Goal: Task Accomplishment & Management: Use online tool/utility

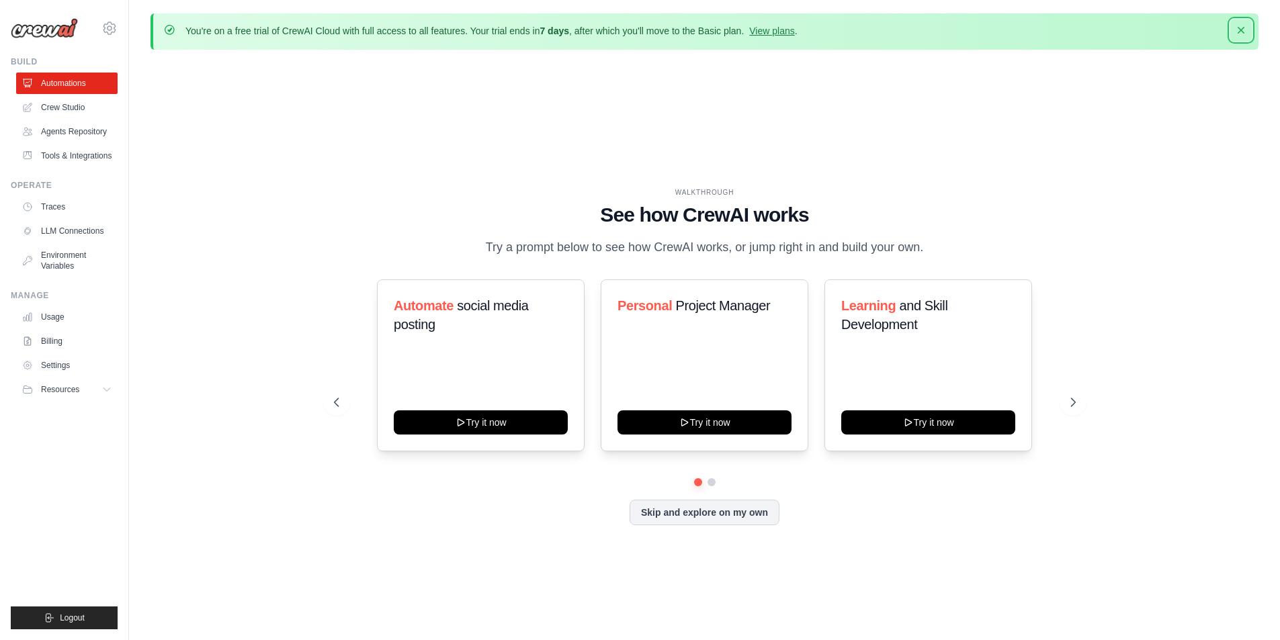
click at [1238, 30] on icon "button" at bounding box center [1240, 30] width 13 height 13
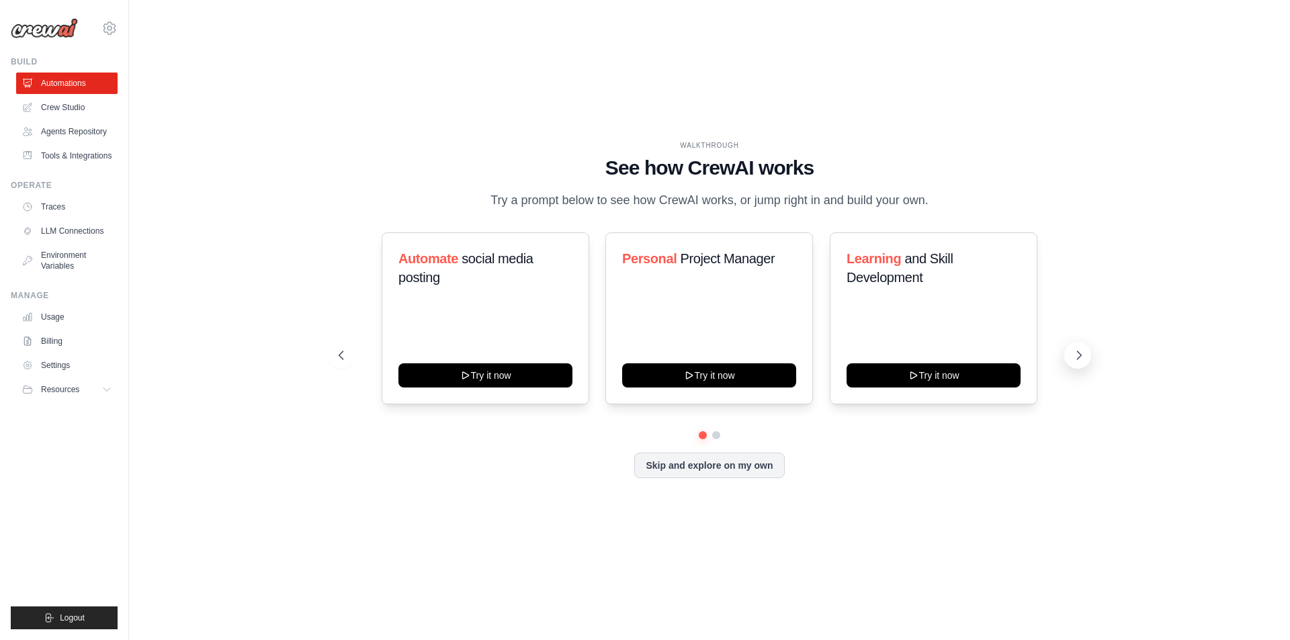
click at [1085, 356] on icon at bounding box center [1078, 355] width 13 height 13
click at [336, 357] on icon at bounding box center [339, 355] width 13 height 13
click at [687, 468] on button "Skip and explore on my own" at bounding box center [709, 465] width 150 height 26
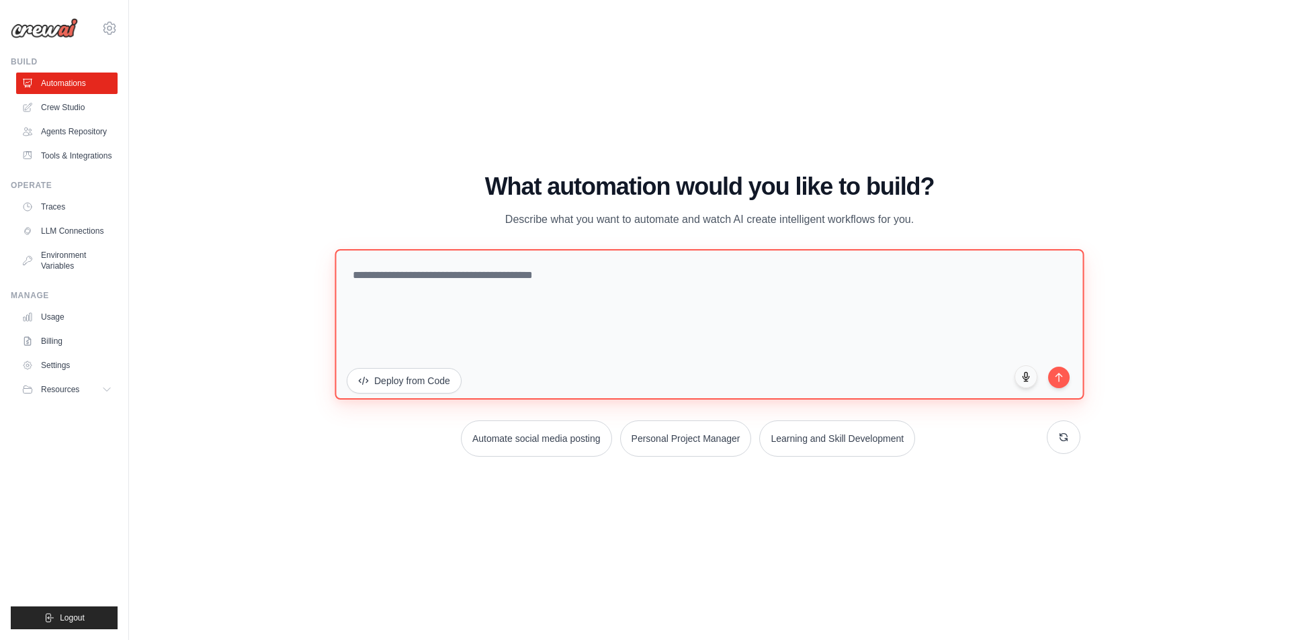
click at [498, 291] on textarea at bounding box center [709, 324] width 749 height 151
click at [476, 288] on textarea at bounding box center [709, 324] width 749 height 151
paste textarea "**********"
type textarea "**********"
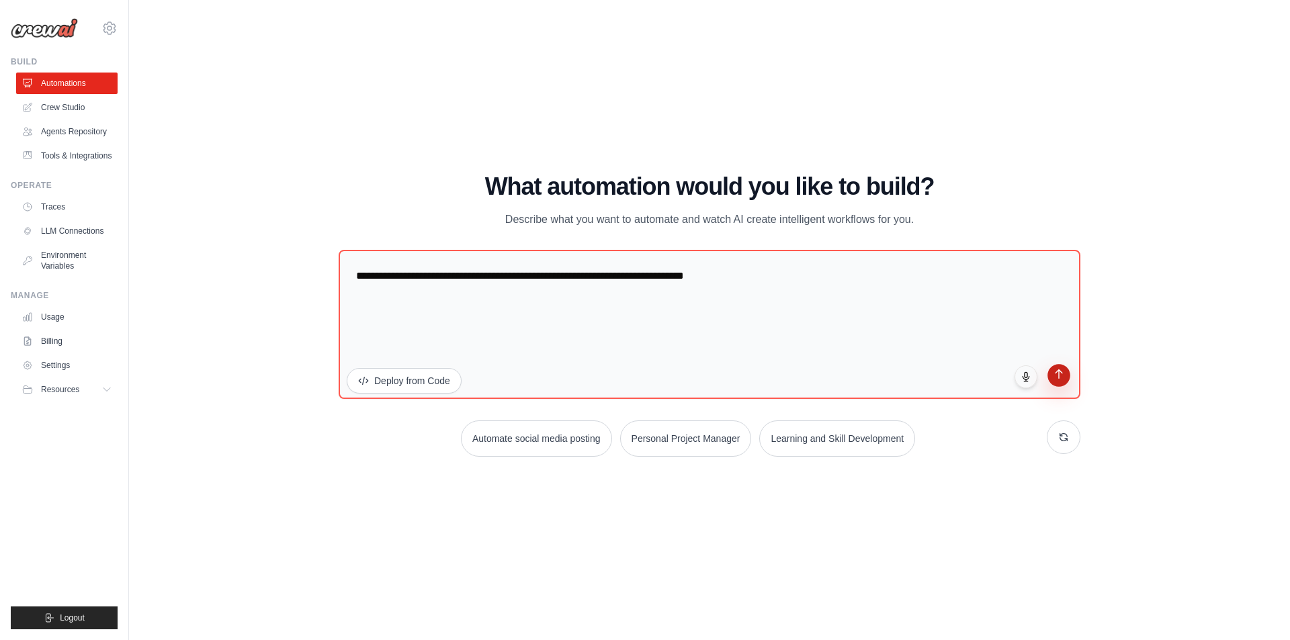
click at [1056, 378] on icon "submit" at bounding box center [1059, 373] width 11 height 11
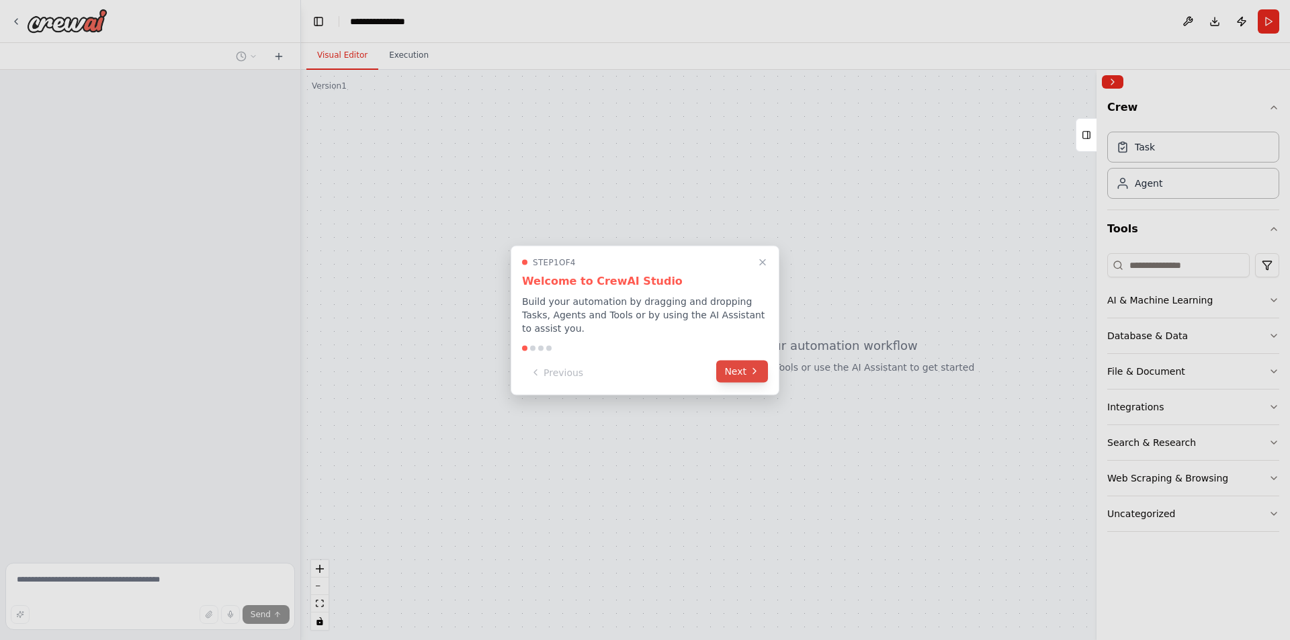
click at [755, 369] on icon at bounding box center [754, 371] width 3 height 5
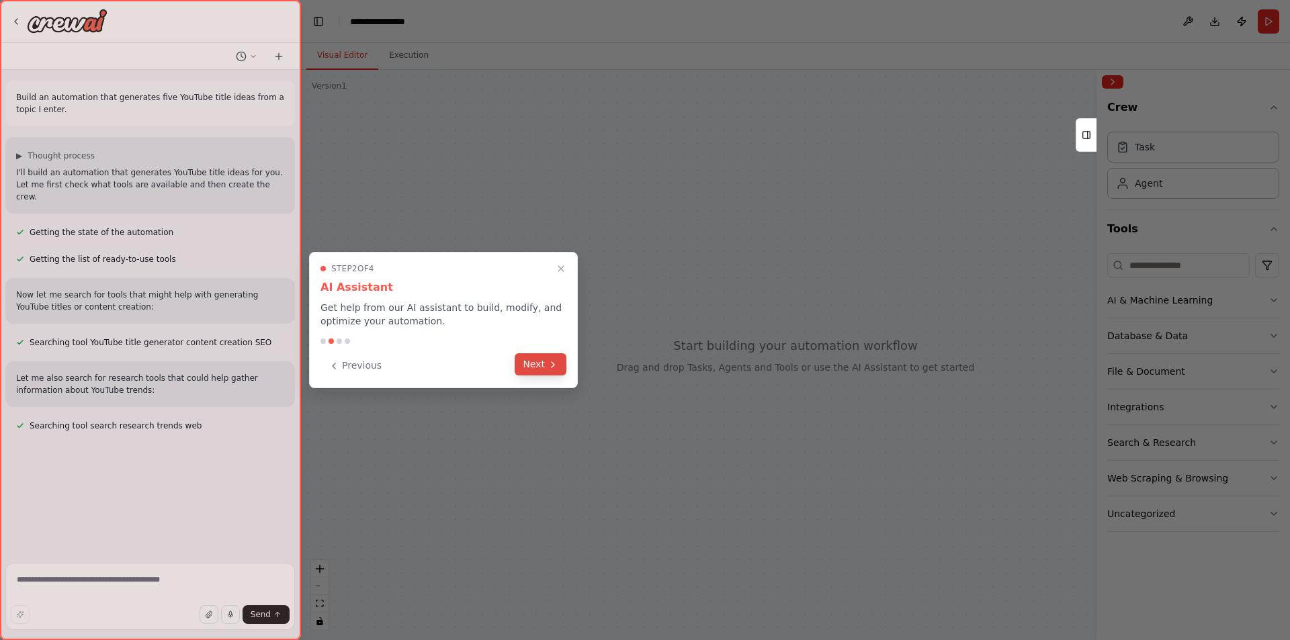
click at [556, 370] on icon at bounding box center [553, 365] width 11 height 11
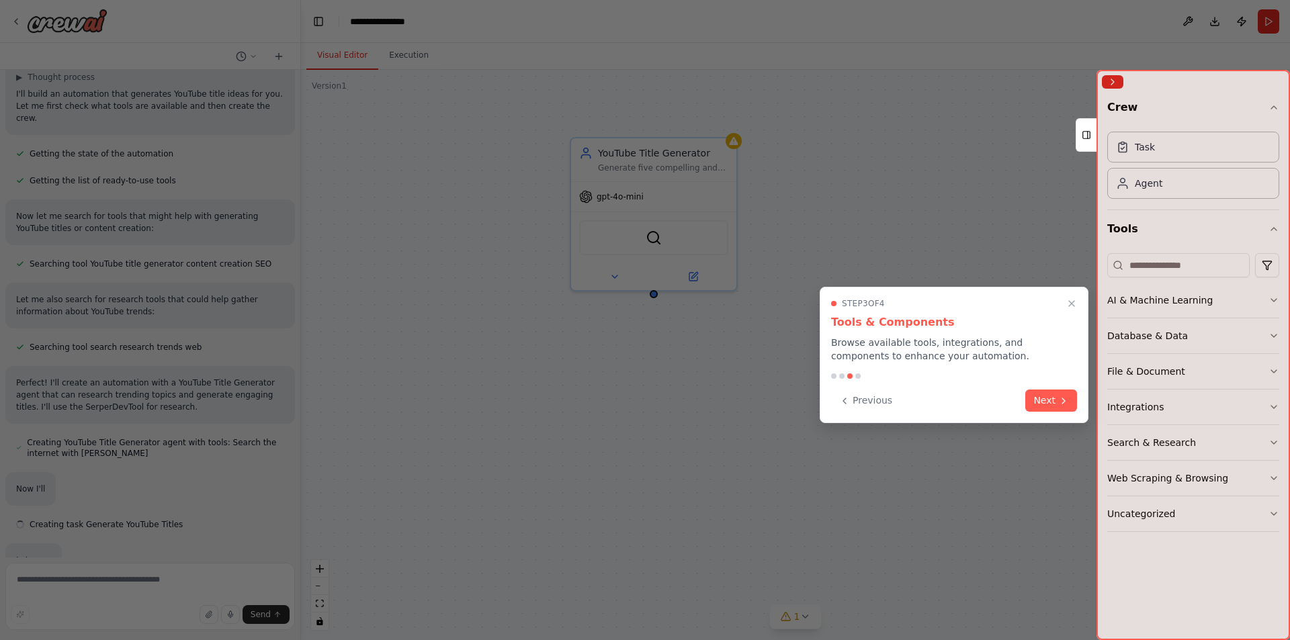
scroll to position [99, 0]
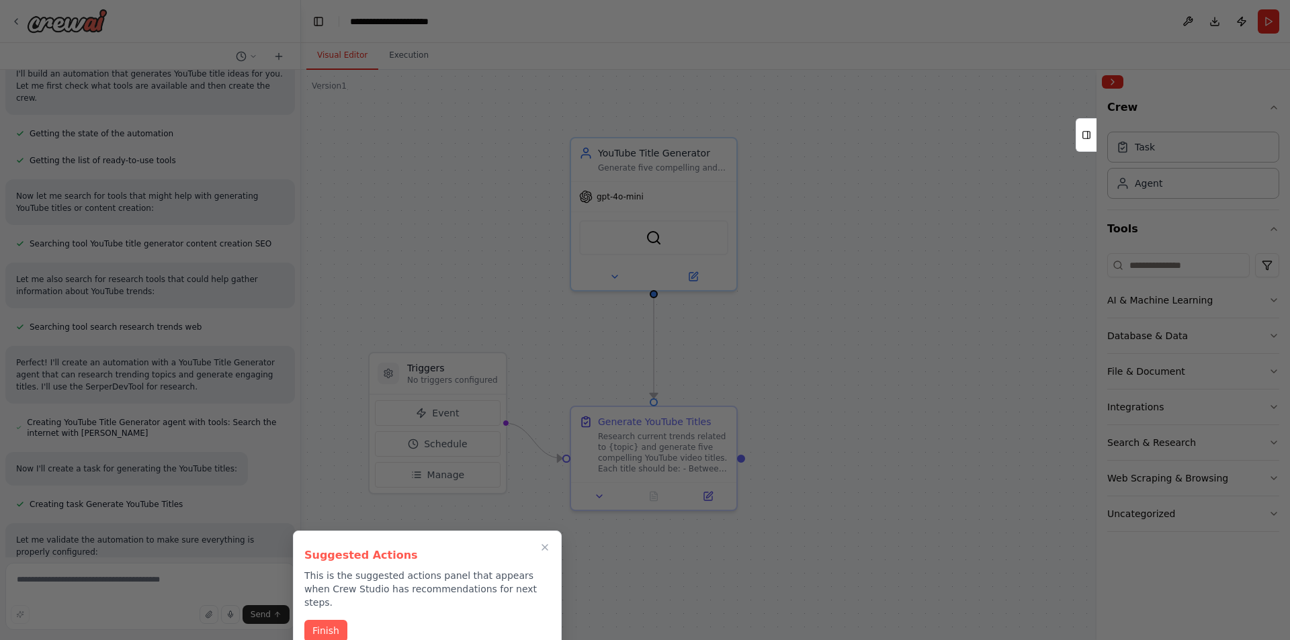
click at [1124, 19] on div at bounding box center [645, 320] width 1290 height 640
click at [327, 619] on button "Finish" at bounding box center [325, 630] width 43 height 22
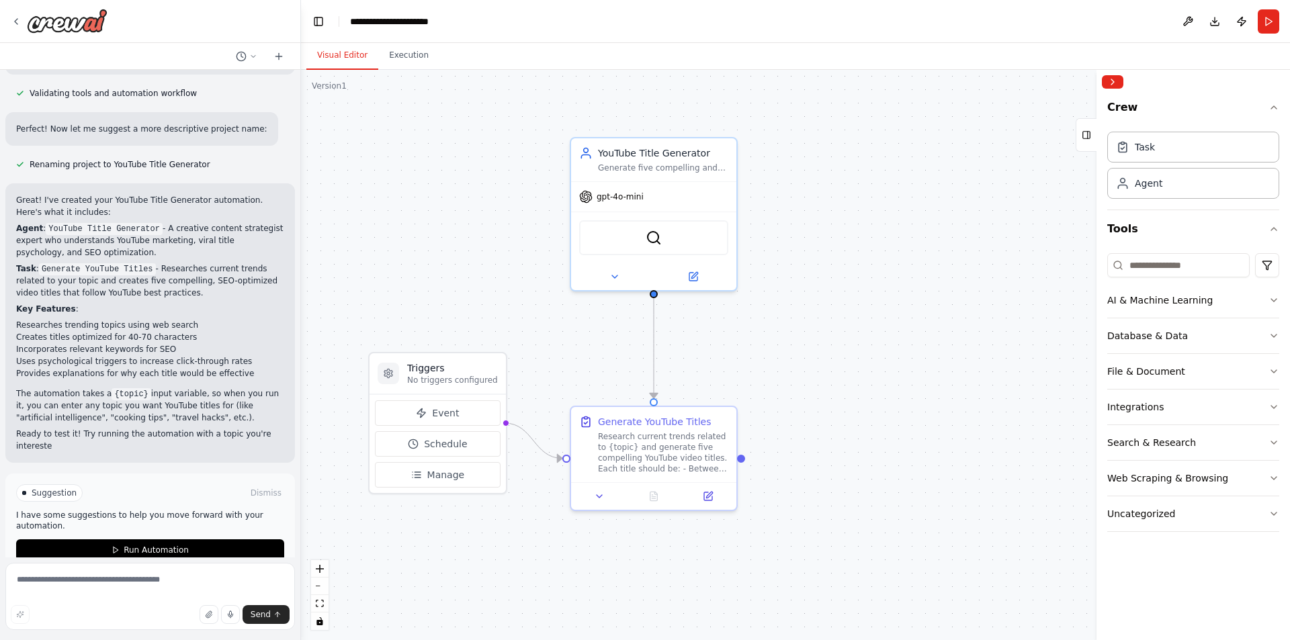
scroll to position [605, 0]
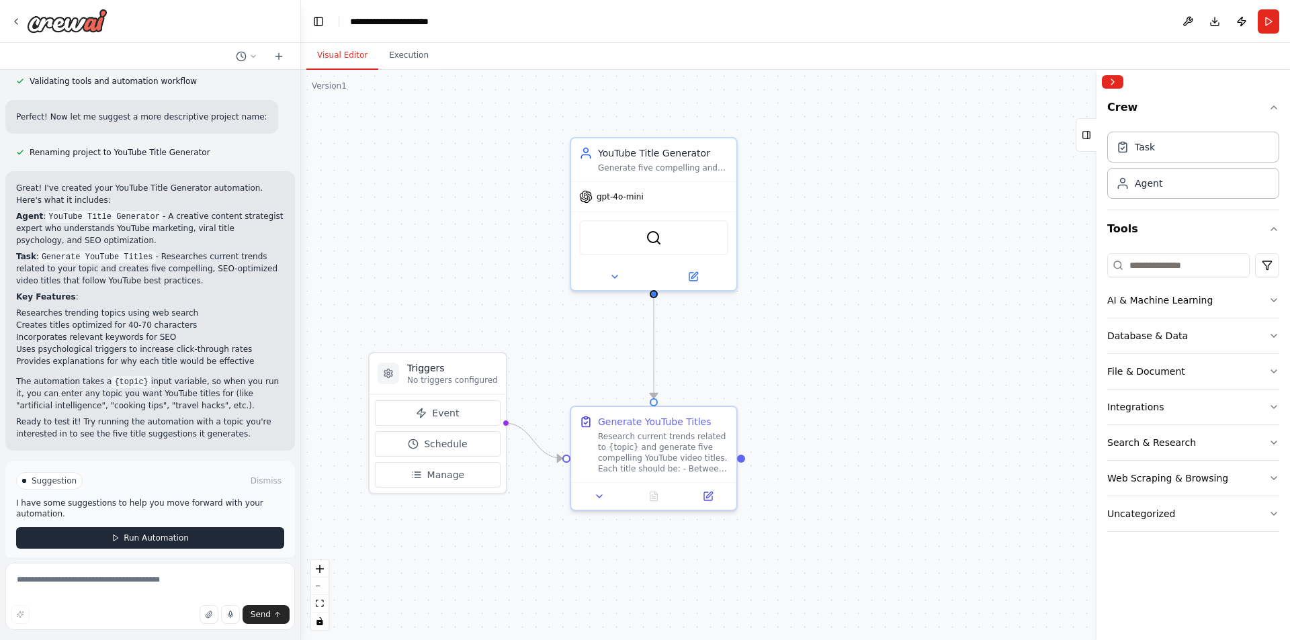
click at [120, 533] on button "Run Automation" at bounding box center [150, 539] width 268 height 22
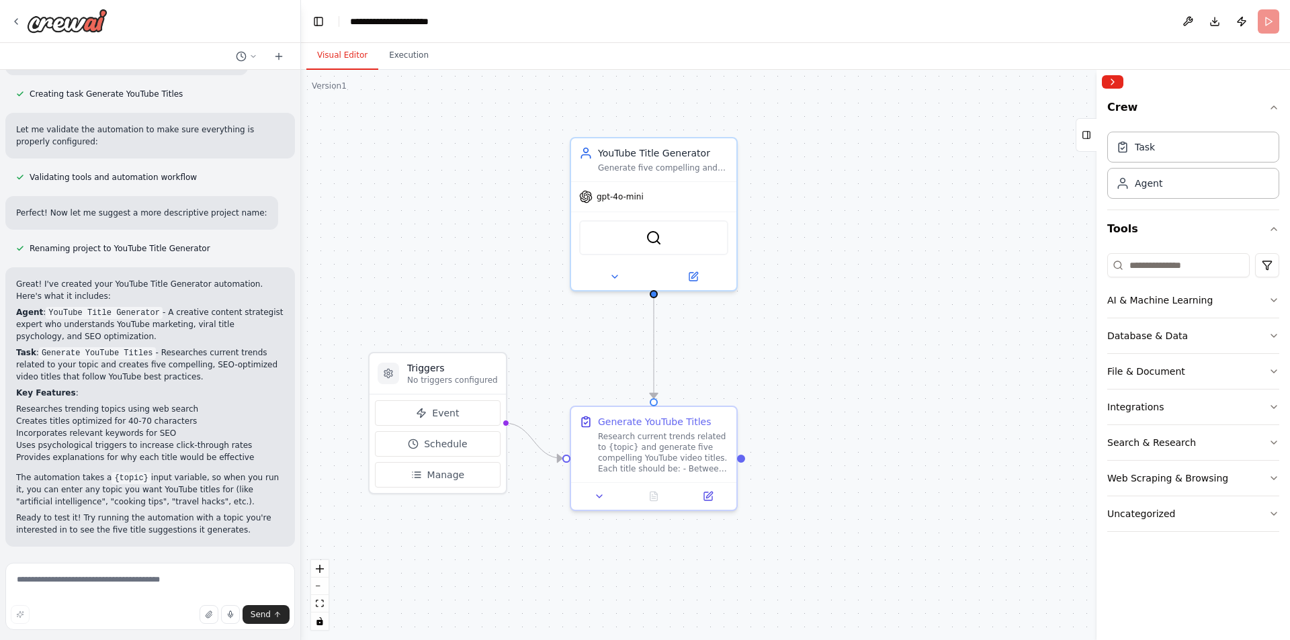
scroll to position [497, 0]
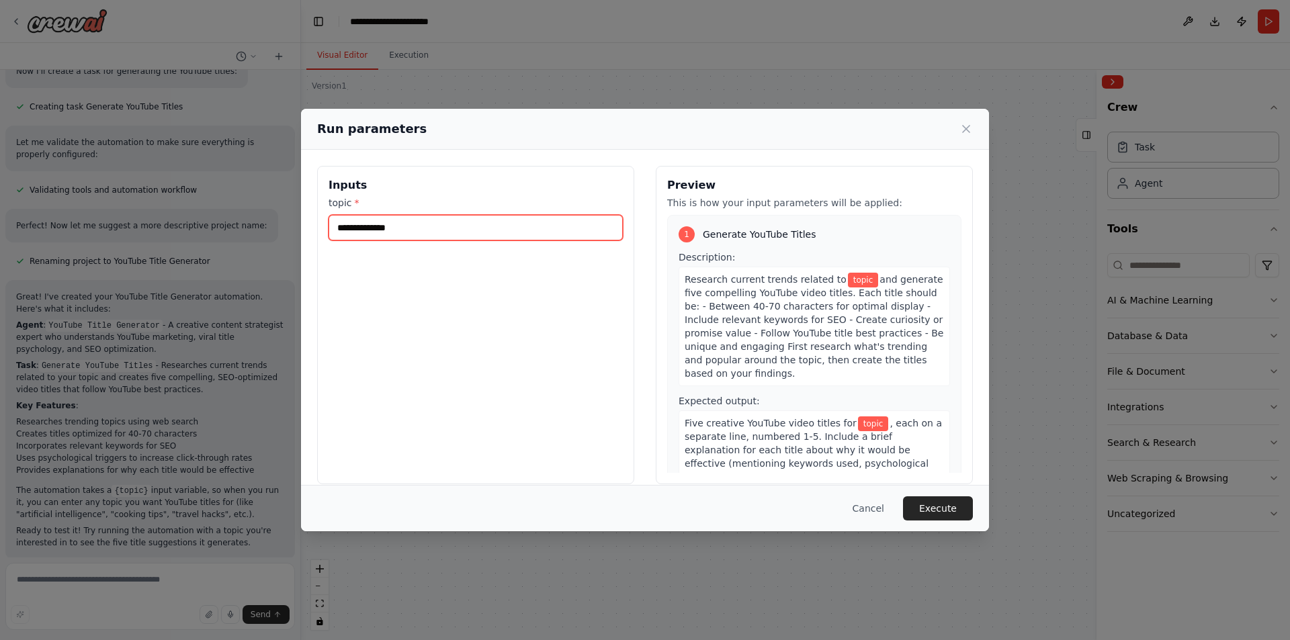
click at [489, 231] on input "topic *" at bounding box center [476, 228] width 294 height 26
click at [495, 229] on input "topic *" at bounding box center [476, 228] width 294 height 26
type input "*"
type input "**********"
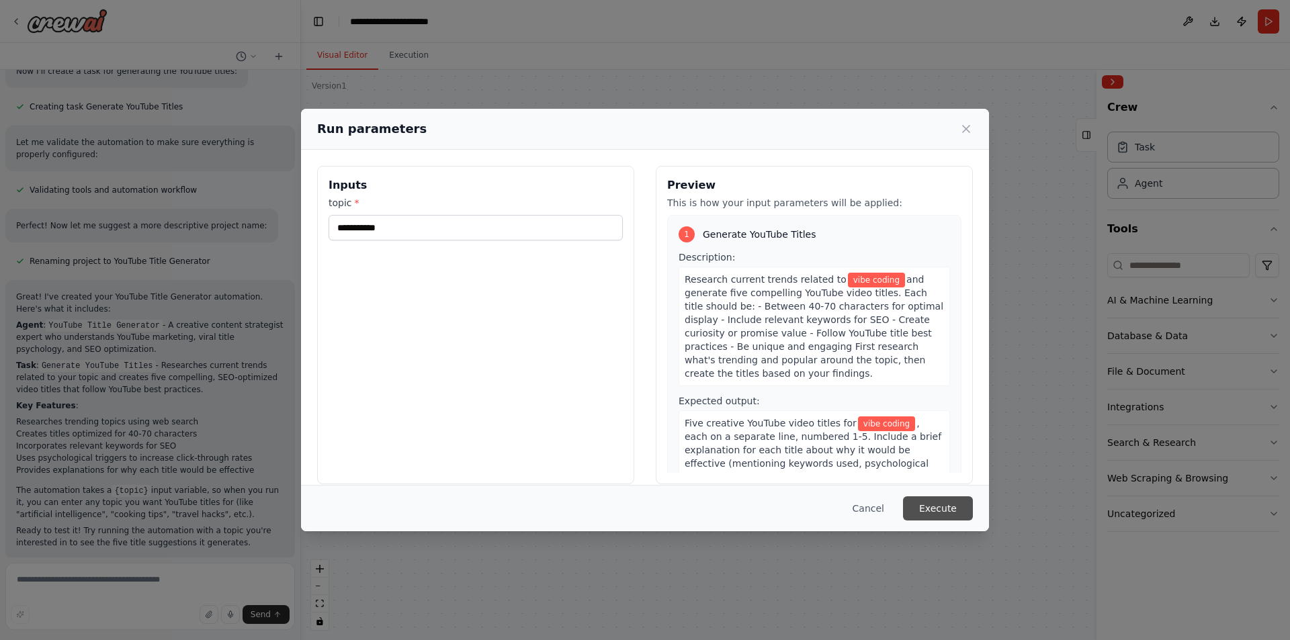
click at [964, 513] on button "Execute" at bounding box center [938, 509] width 70 height 24
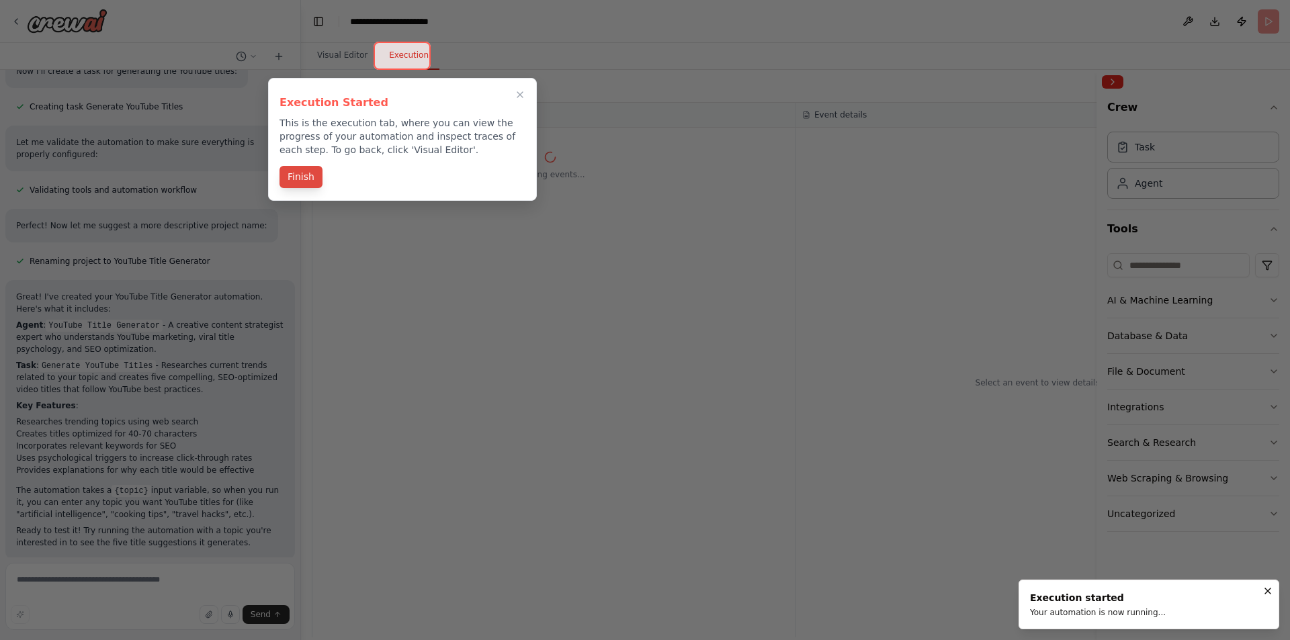
click at [306, 172] on button "Finish" at bounding box center [301, 177] width 43 height 22
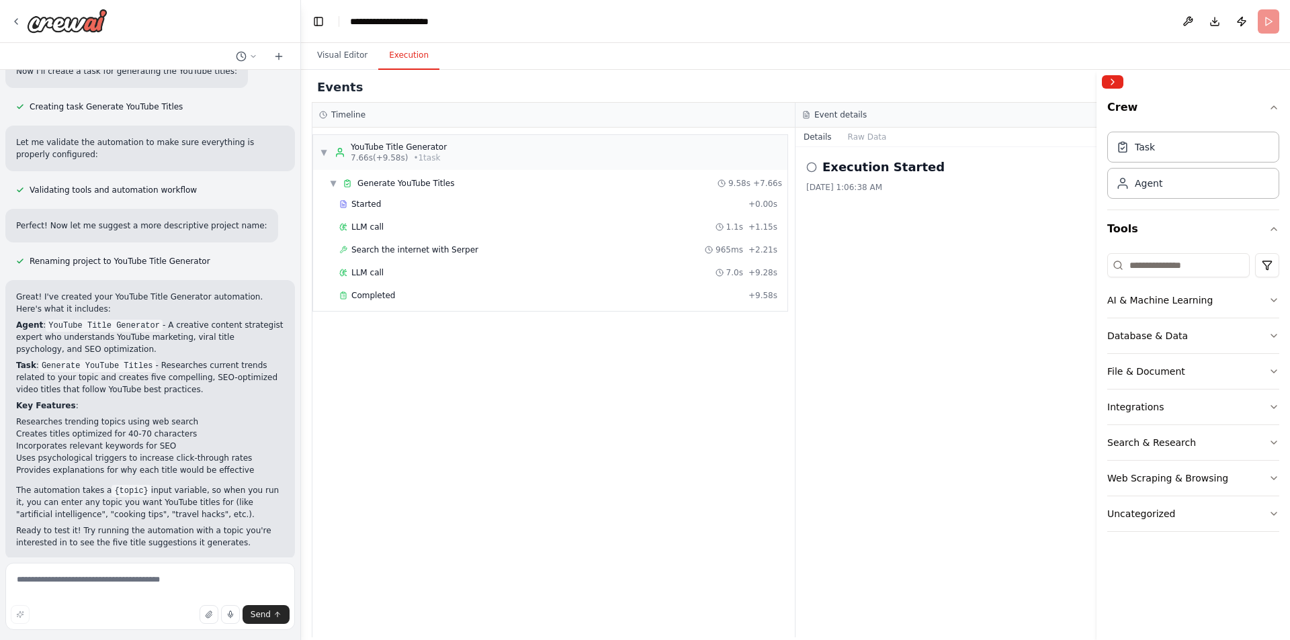
scroll to position [605, 0]
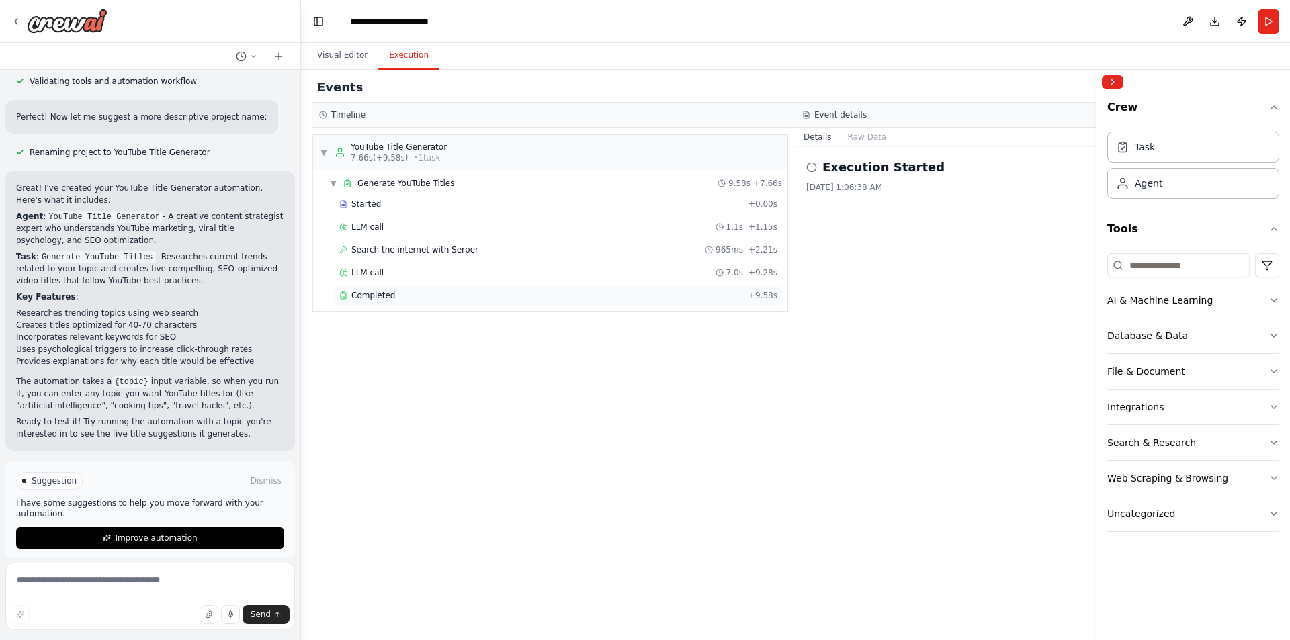
click at [386, 298] on span "Completed" at bounding box center [373, 295] width 44 height 11
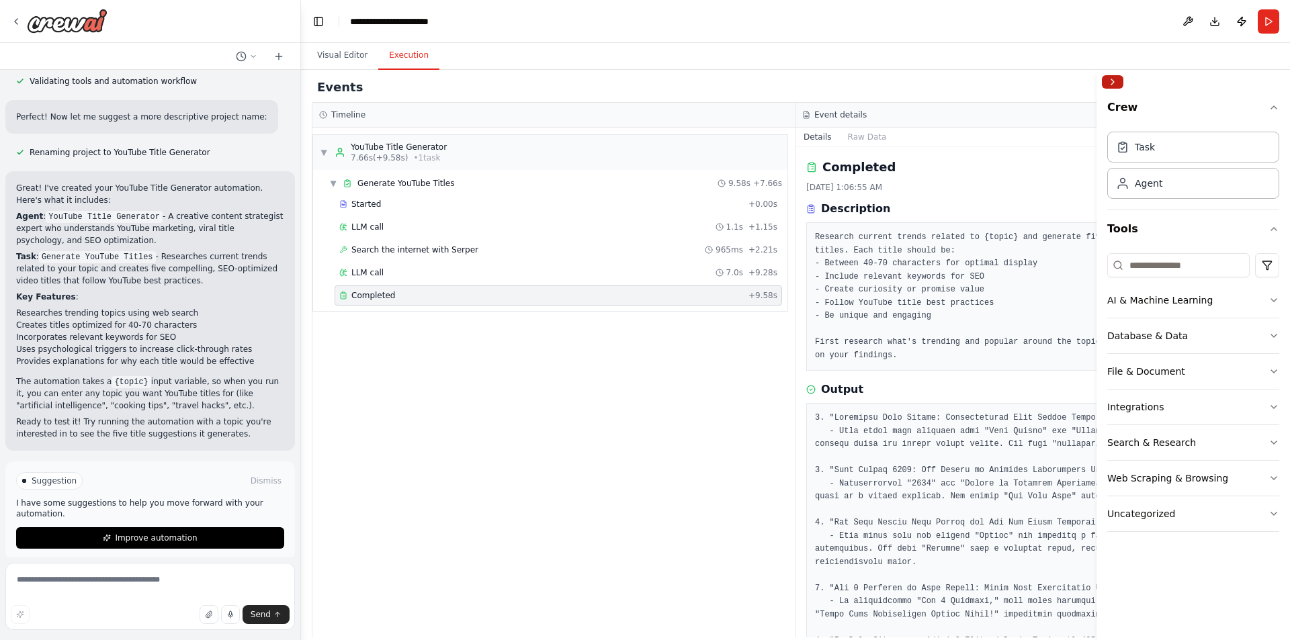
click at [1115, 83] on button "Collapse right sidebar" at bounding box center [1113, 81] width 22 height 13
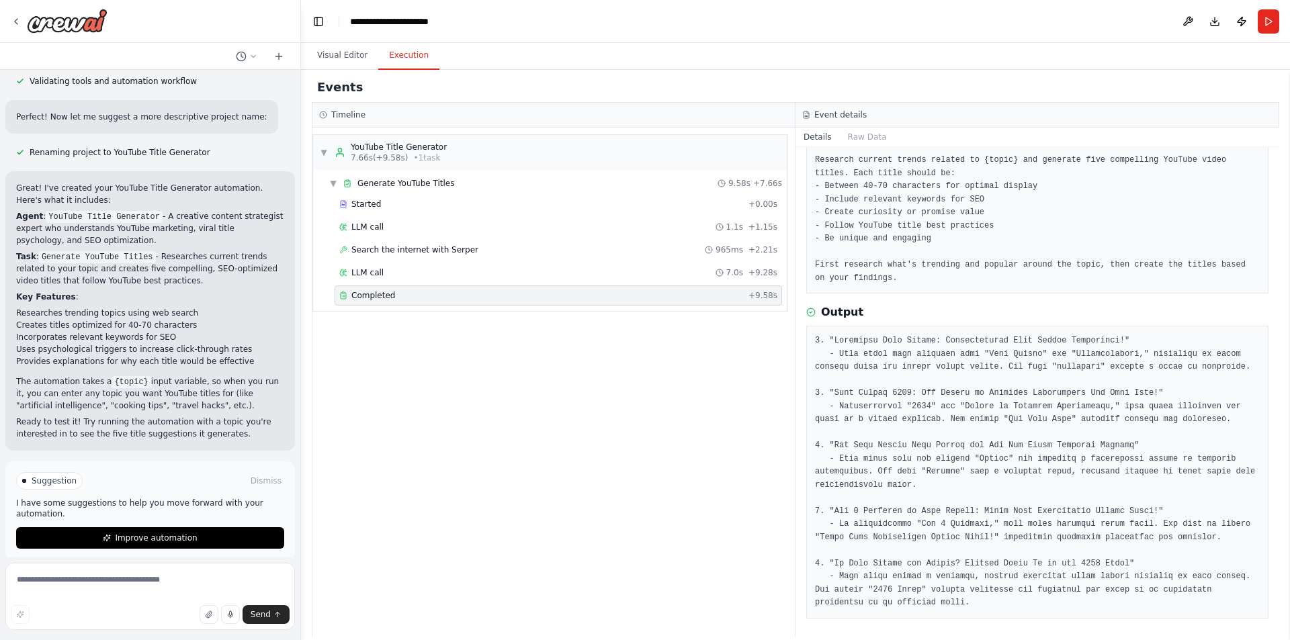
scroll to position [80, 0]
click at [349, 60] on button "Visual Editor" at bounding box center [342, 56] width 72 height 28
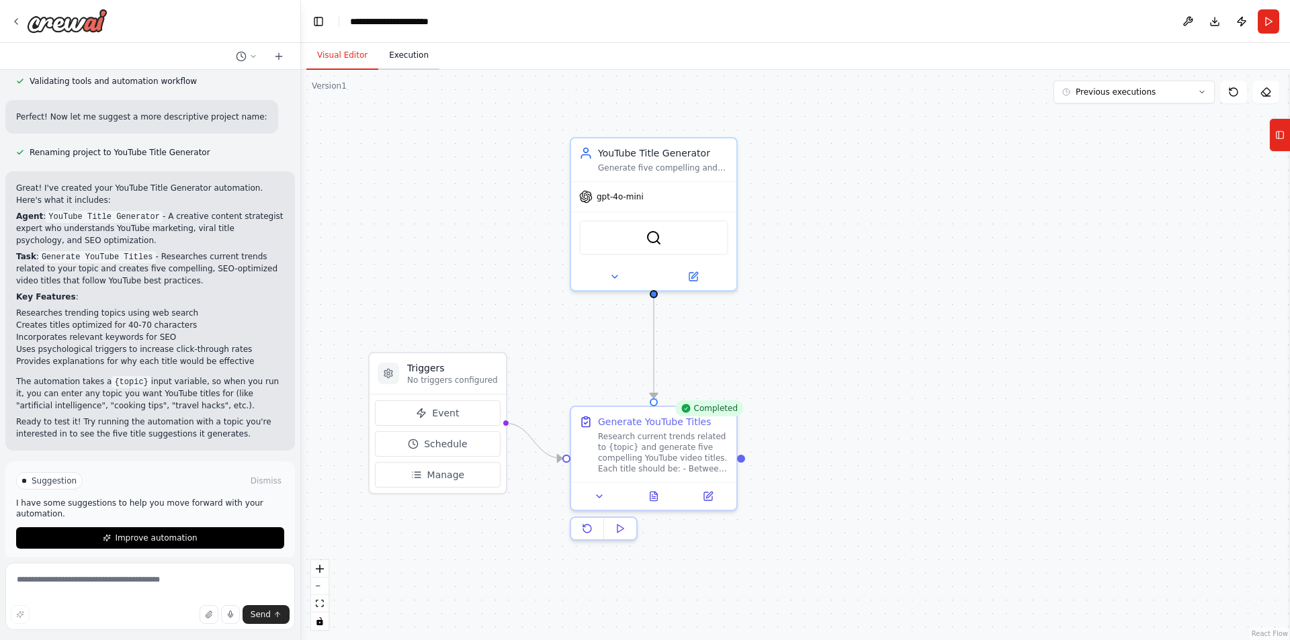
click at [403, 52] on button "Execution" at bounding box center [408, 56] width 61 height 28
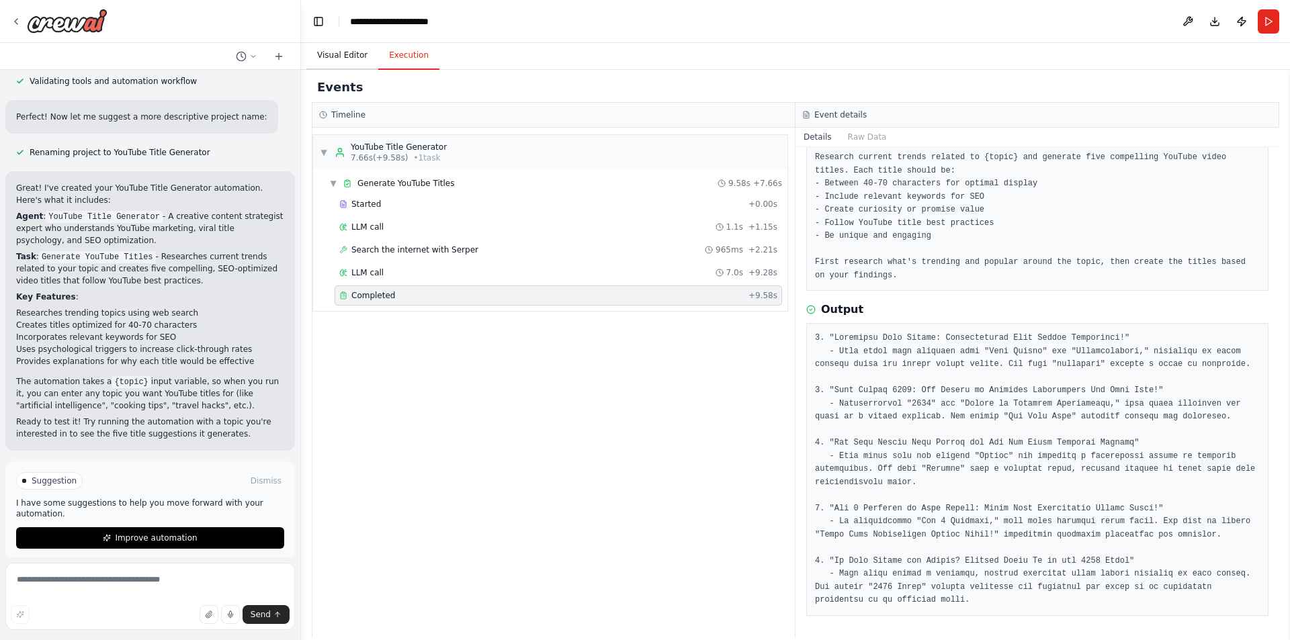
click at [349, 54] on button "Visual Editor" at bounding box center [342, 56] width 72 height 28
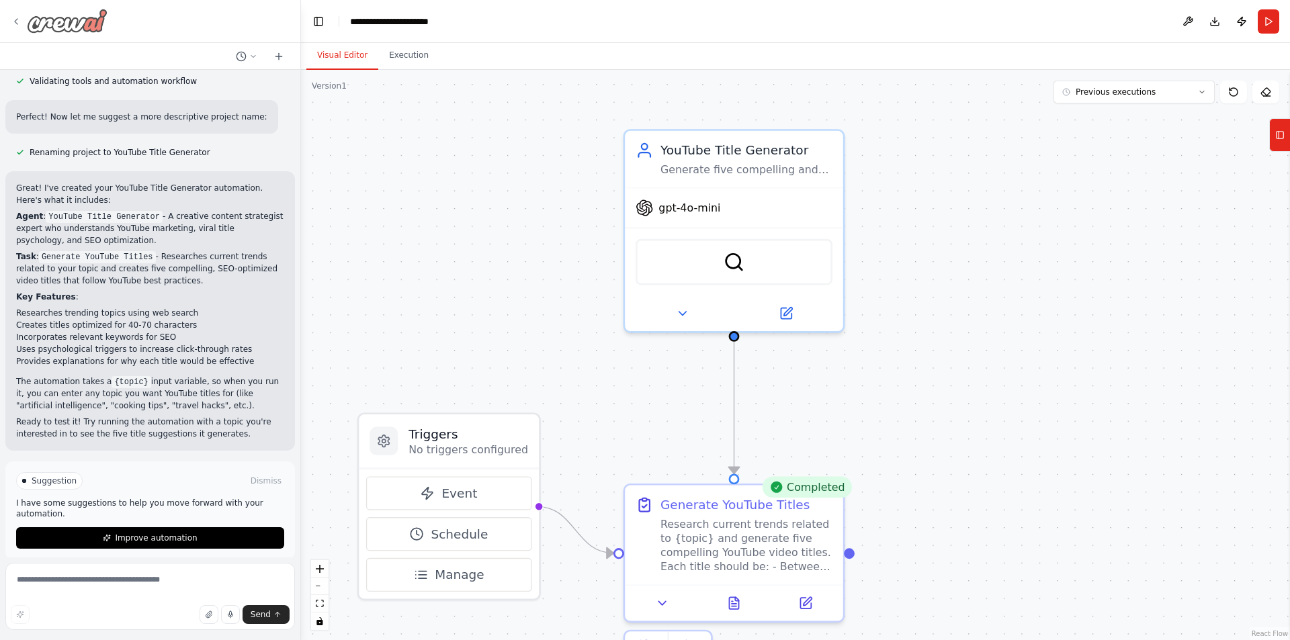
click at [19, 24] on icon at bounding box center [16, 21] width 11 height 11
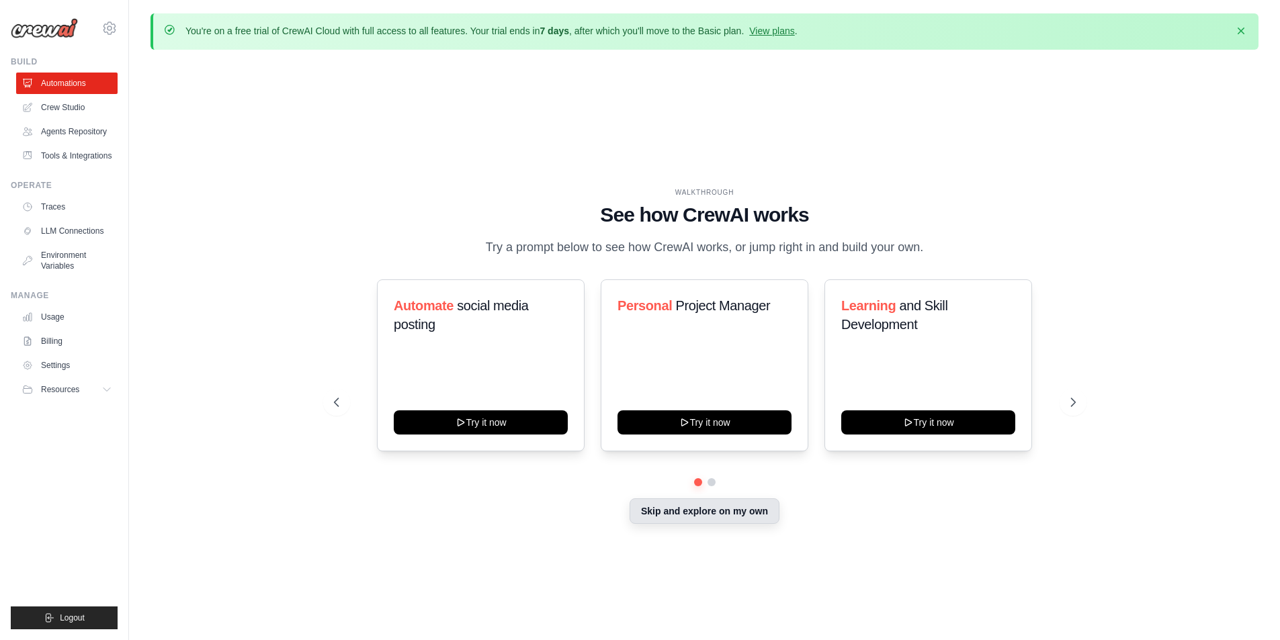
click at [665, 519] on button "Skip and explore on my own" at bounding box center [705, 512] width 150 height 26
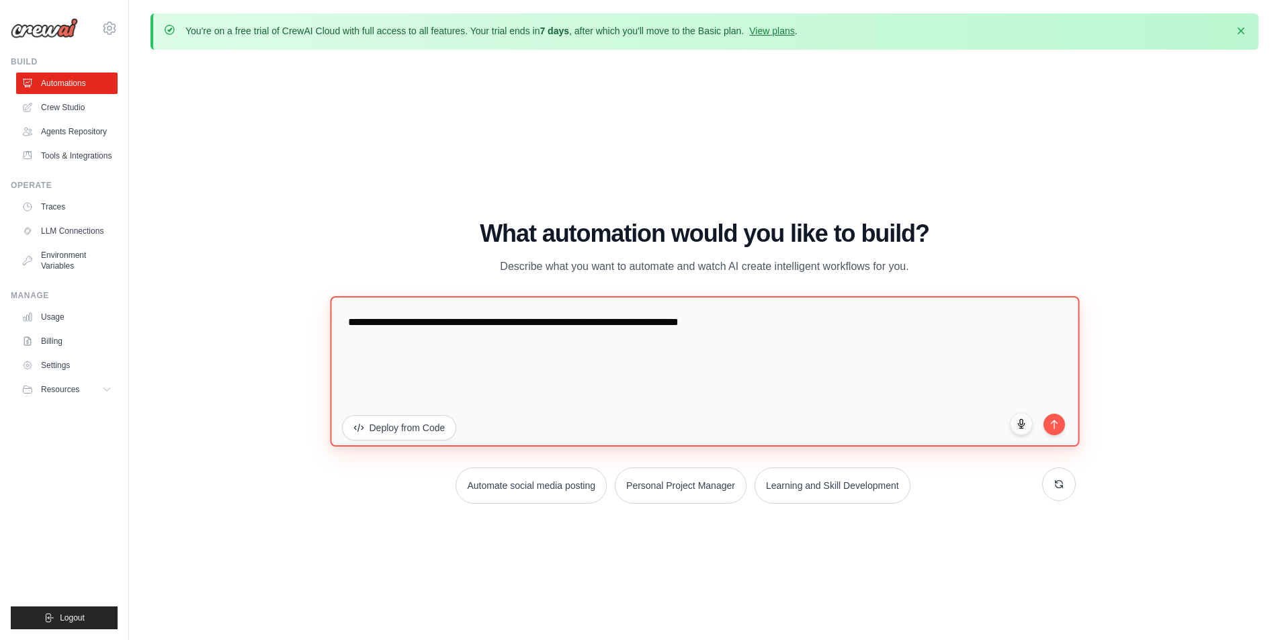
drag, startPoint x: 745, startPoint y: 321, endPoint x: 194, endPoint y: 344, distance: 550.9
click at [194, 344] on div "WALKTHROUGH See how CrewAI works Try a prompt below to see how CrewAI works, or…" at bounding box center [705, 367] width 1108 height 614
paste textarea
type textarea "**********"
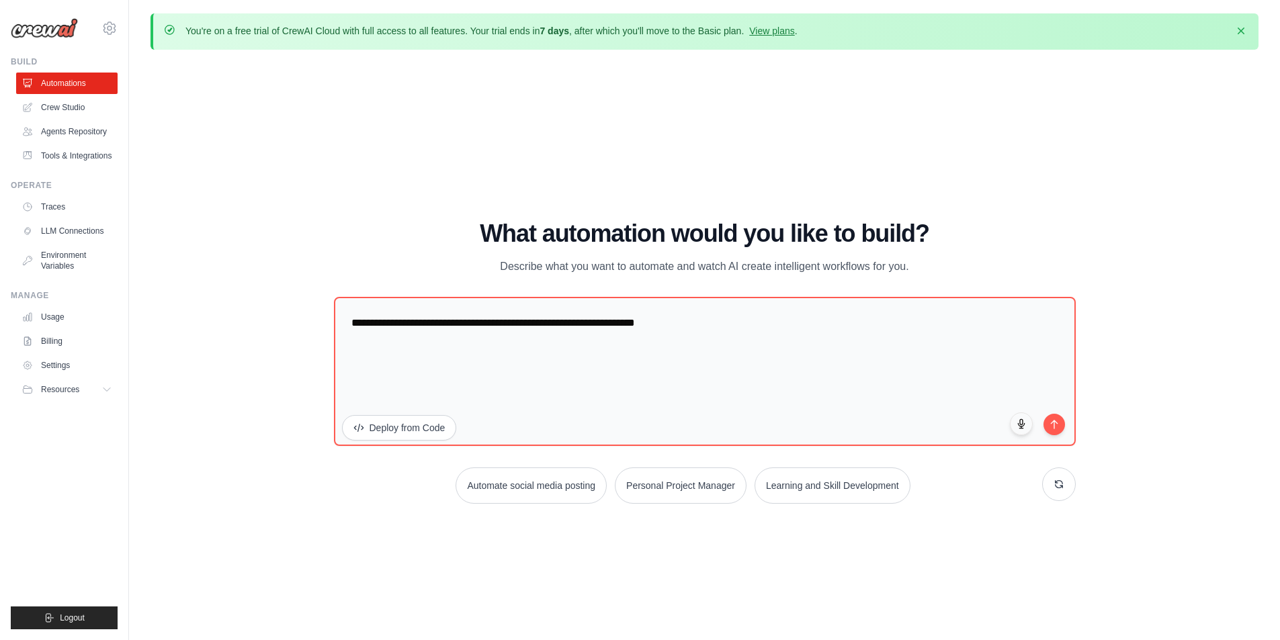
click at [261, 298] on div "WALKTHROUGH See how CrewAI works Try a prompt below to see how CrewAI works, or…" at bounding box center [705, 367] width 1108 height 614
click at [1245, 26] on icon "button" at bounding box center [1240, 30] width 13 height 13
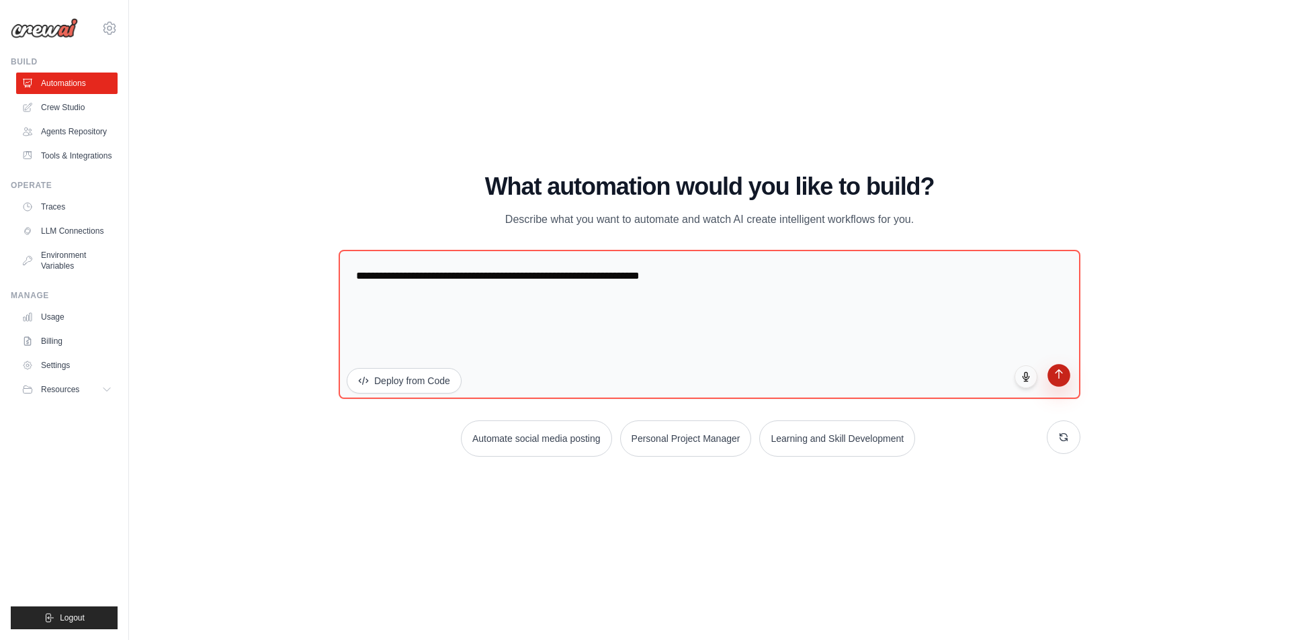
click at [1056, 384] on button "submit" at bounding box center [1059, 375] width 23 height 23
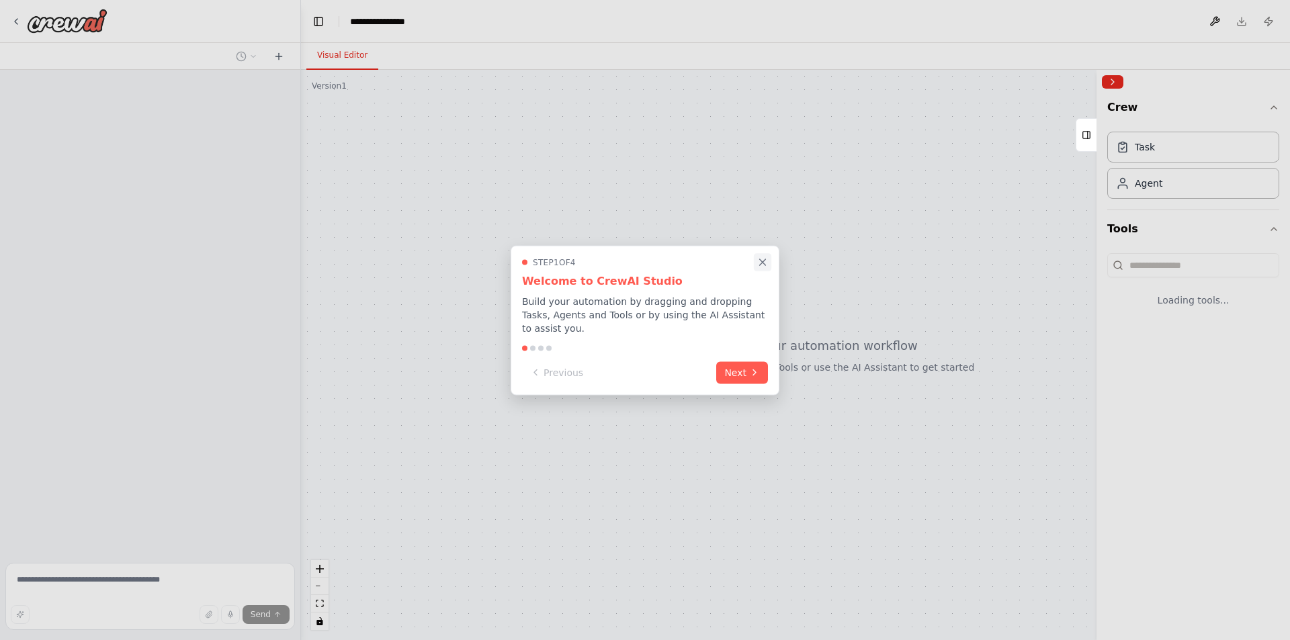
click at [763, 268] on icon "Close walkthrough" at bounding box center [763, 262] width 12 height 12
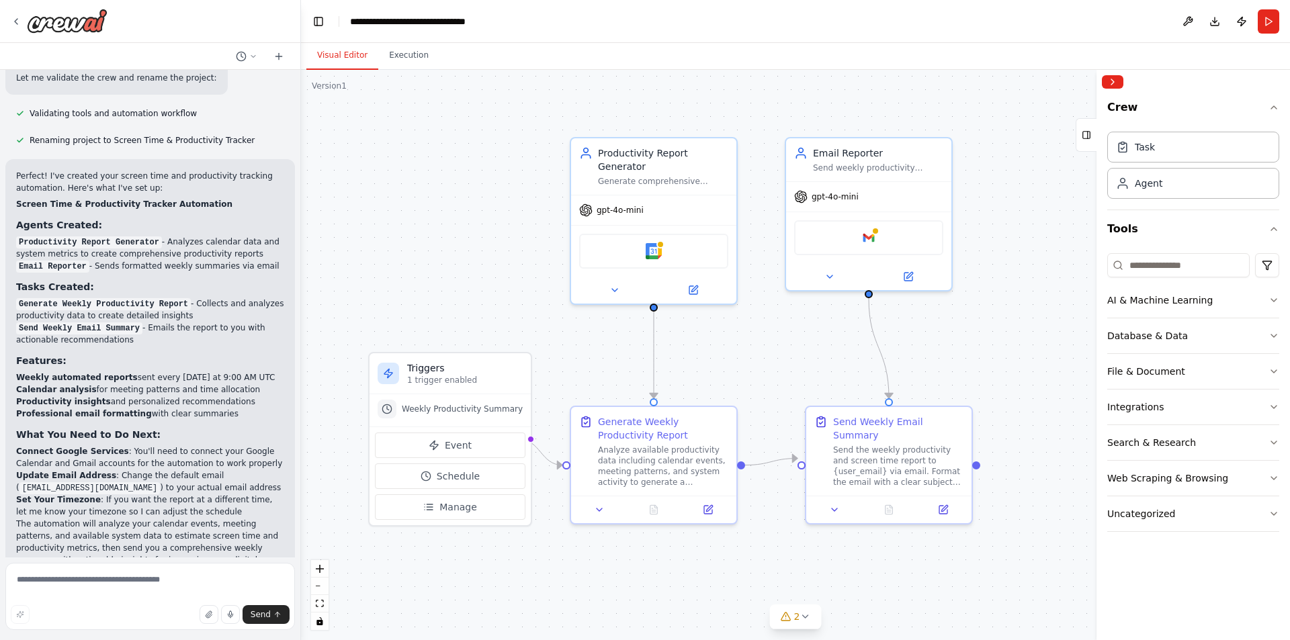
scroll to position [1596, 0]
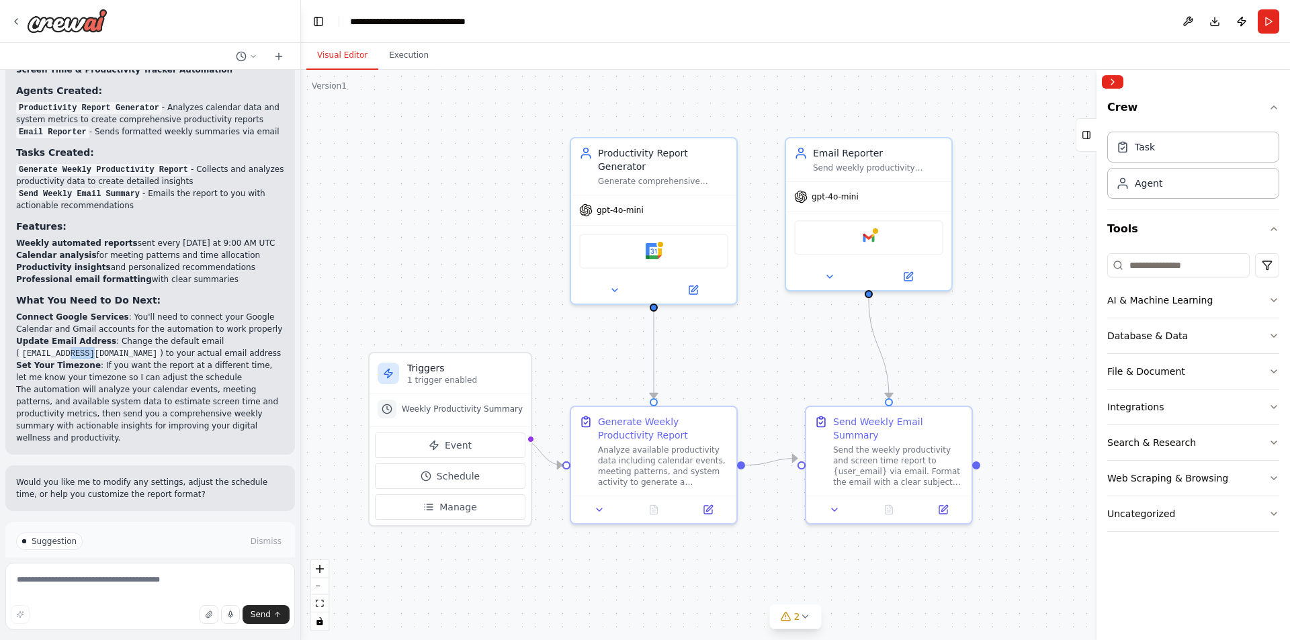
drag, startPoint x: 88, startPoint y: 294, endPoint x: 64, endPoint y: 292, distance: 24.3
click at [64, 348] on code "user@example.com" at bounding box center [89, 354] width 141 height 12
click at [17, 335] on li "Update Email Address : Change the default email ( user@example.com ) to your ac…" at bounding box center [150, 347] width 268 height 24
click at [27, 348] on code "user@example.com" at bounding box center [89, 354] width 141 height 12
click at [223, 588] on button "Run Automation" at bounding box center [150, 599] width 268 height 22
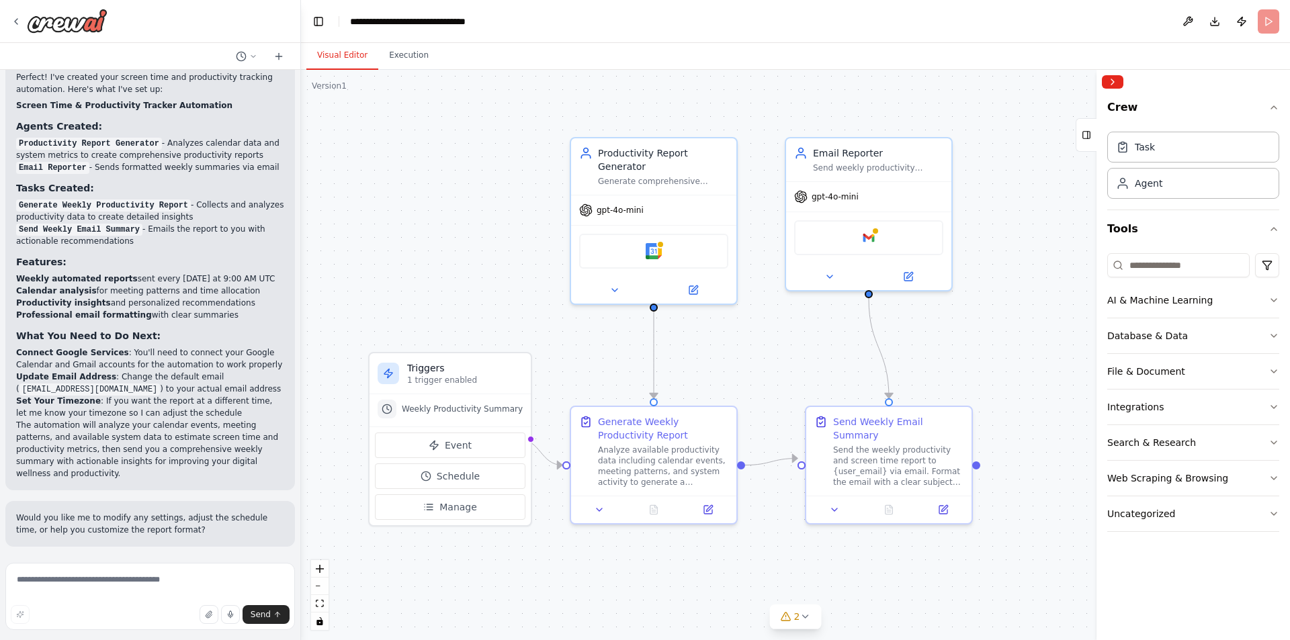
scroll to position [1487, 0]
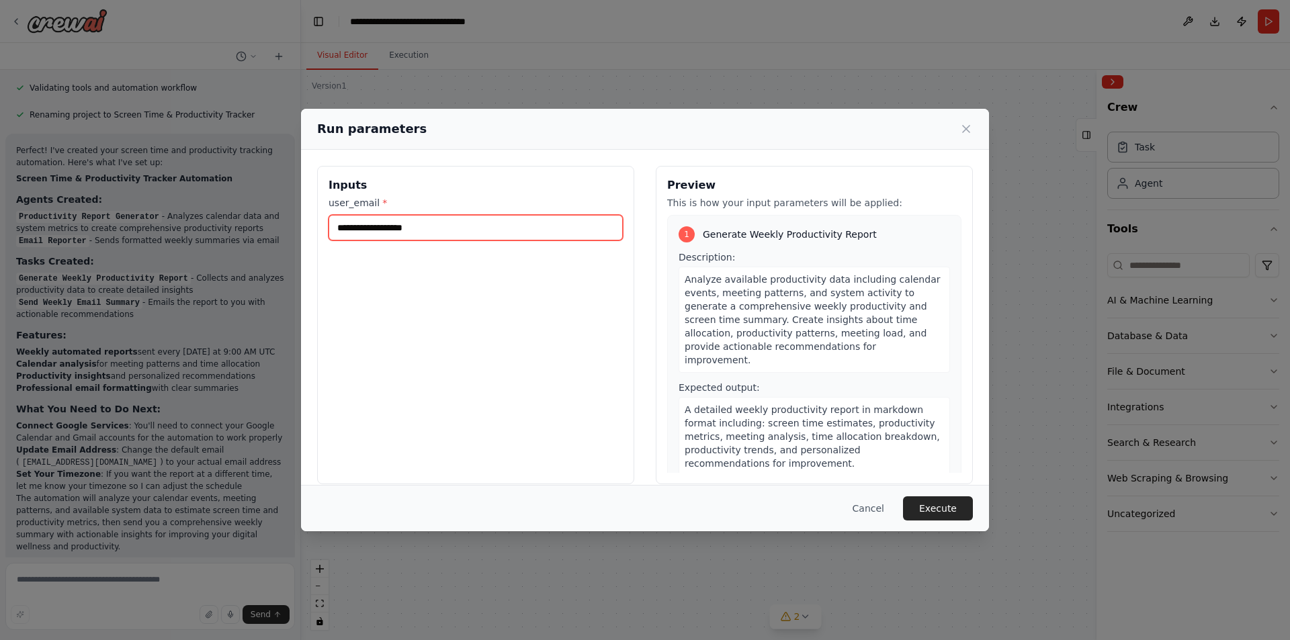
click at [419, 229] on input "user_email *" at bounding box center [476, 228] width 294 height 26
click at [394, 225] on input "**********" at bounding box center [476, 228] width 294 height 26
drag, startPoint x: 392, startPoint y: 226, endPoint x: 409, endPoint y: 233, distance: 17.5
click at [409, 233] on input "**********" at bounding box center [476, 228] width 294 height 26
type input "**********"
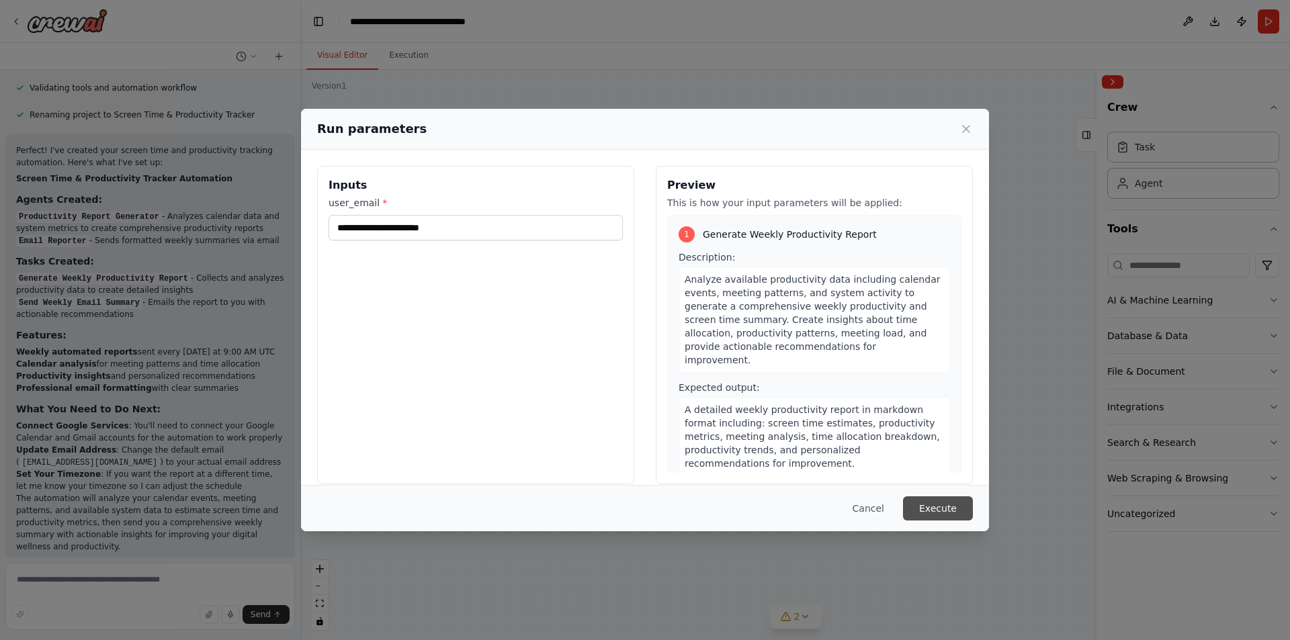
click at [920, 505] on button "Execute" at bounding box center [938, 509] width 70 height 24
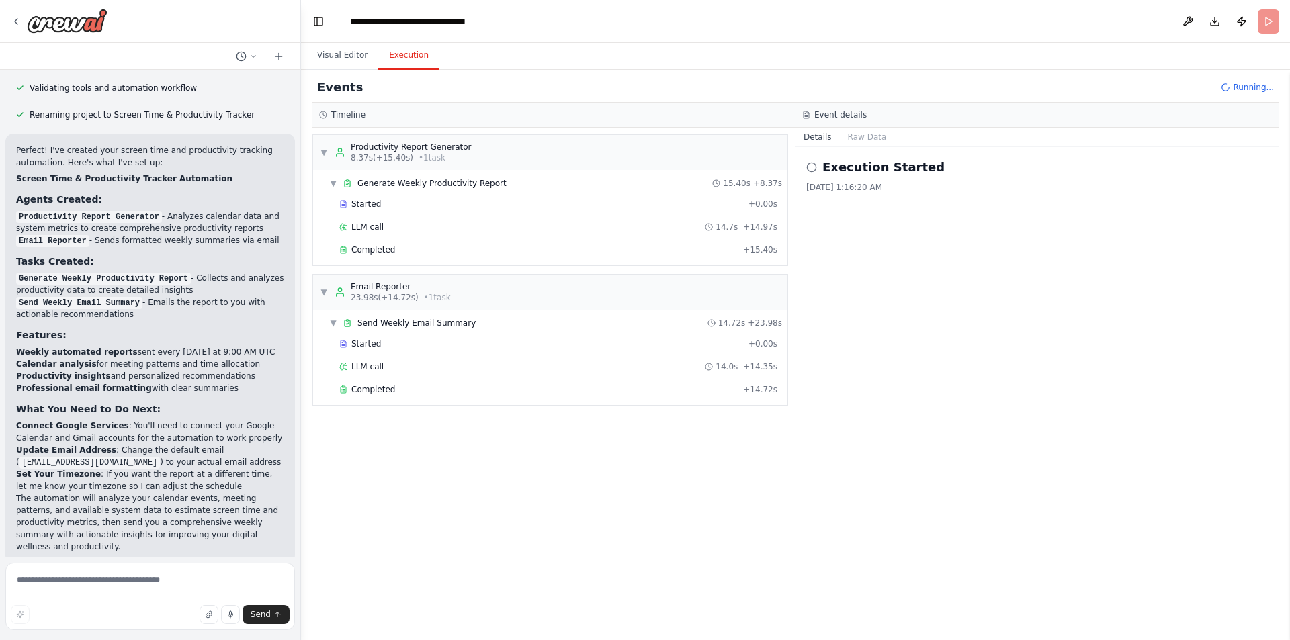
scroll to position [1596, 0]
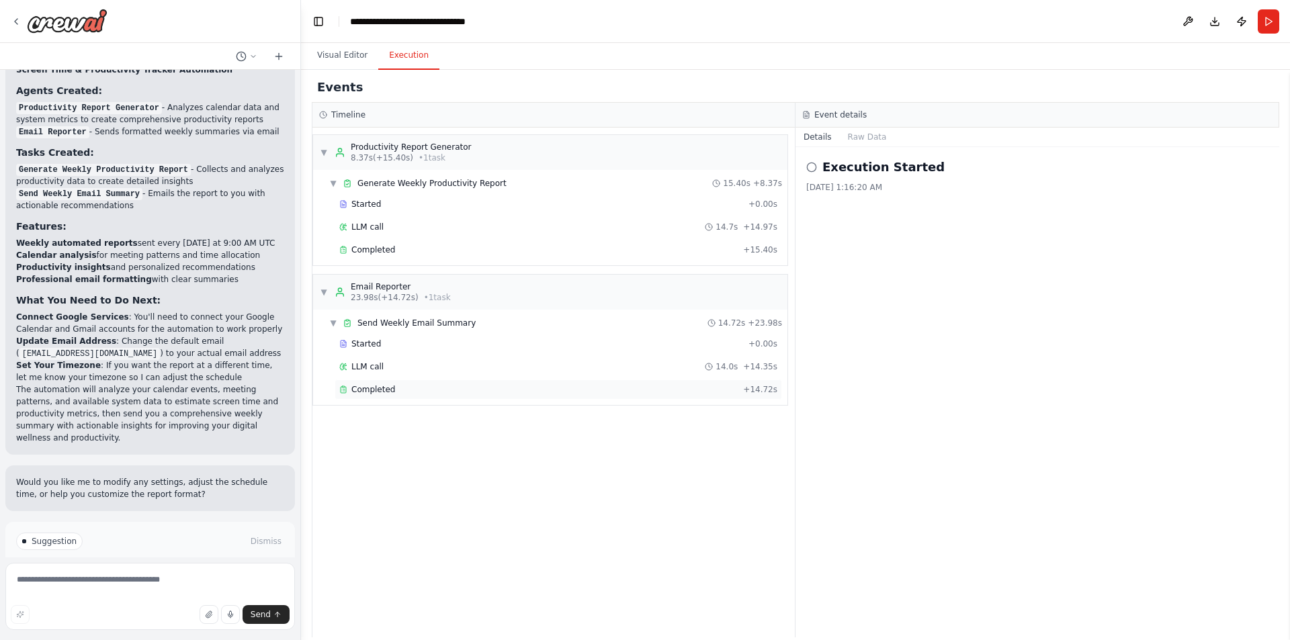
click at [432, 394] on div "Completed" at bounding box center [538, 389] width 398 height 11
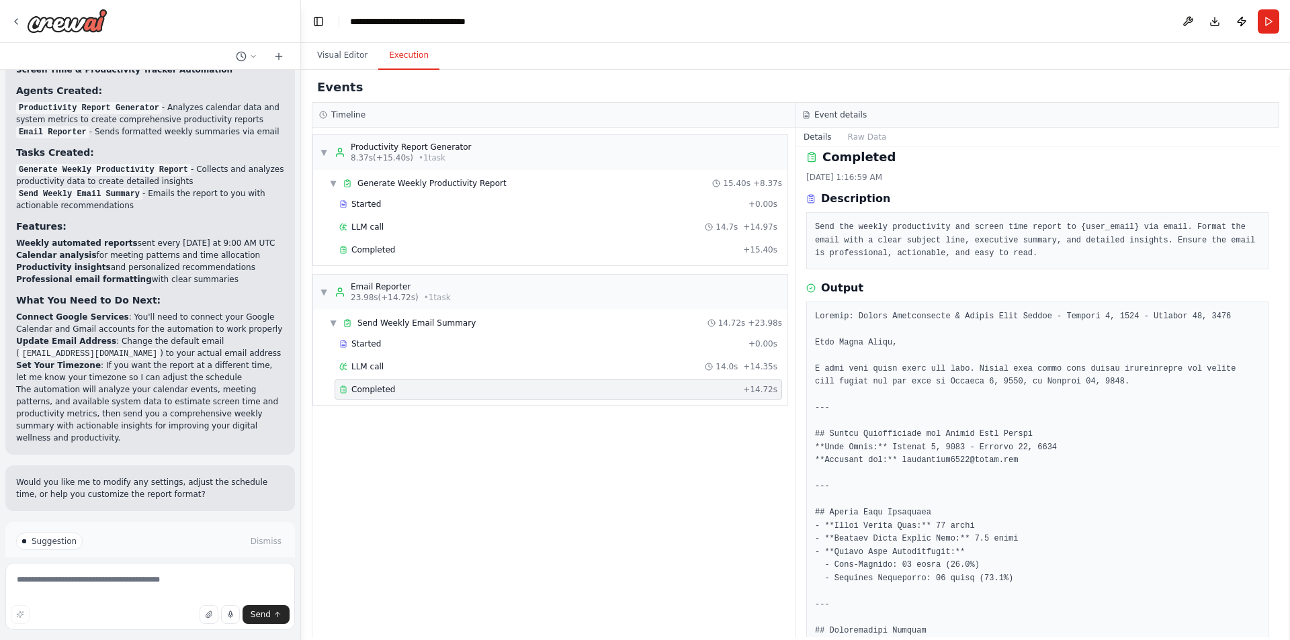
scroll to position [0, 0]
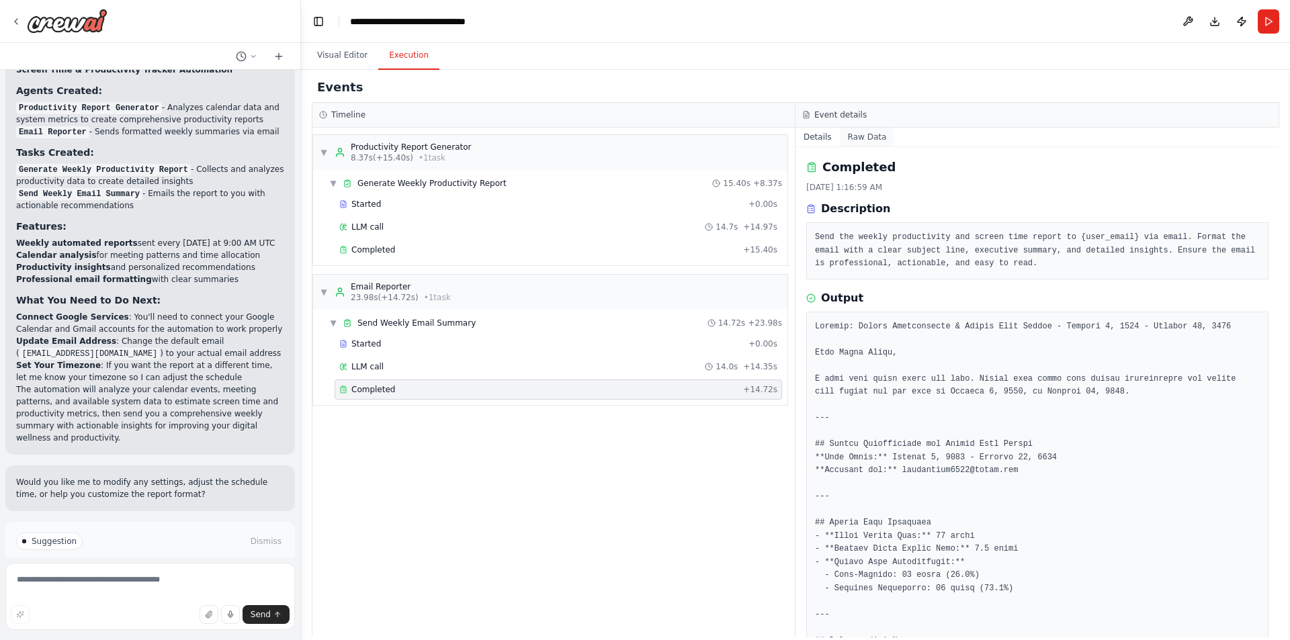
click at [875, 139] on button "Raw Data" at bounding box center [867, 137] width 55 height 19
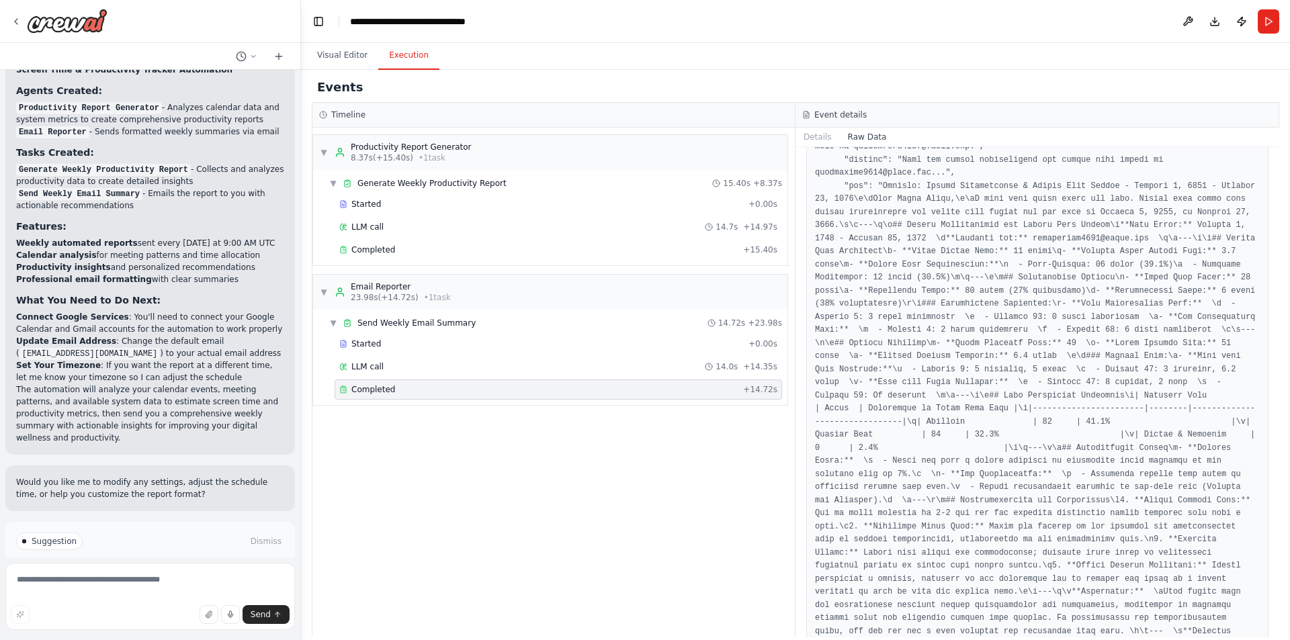
scroll to position [1266, 0]
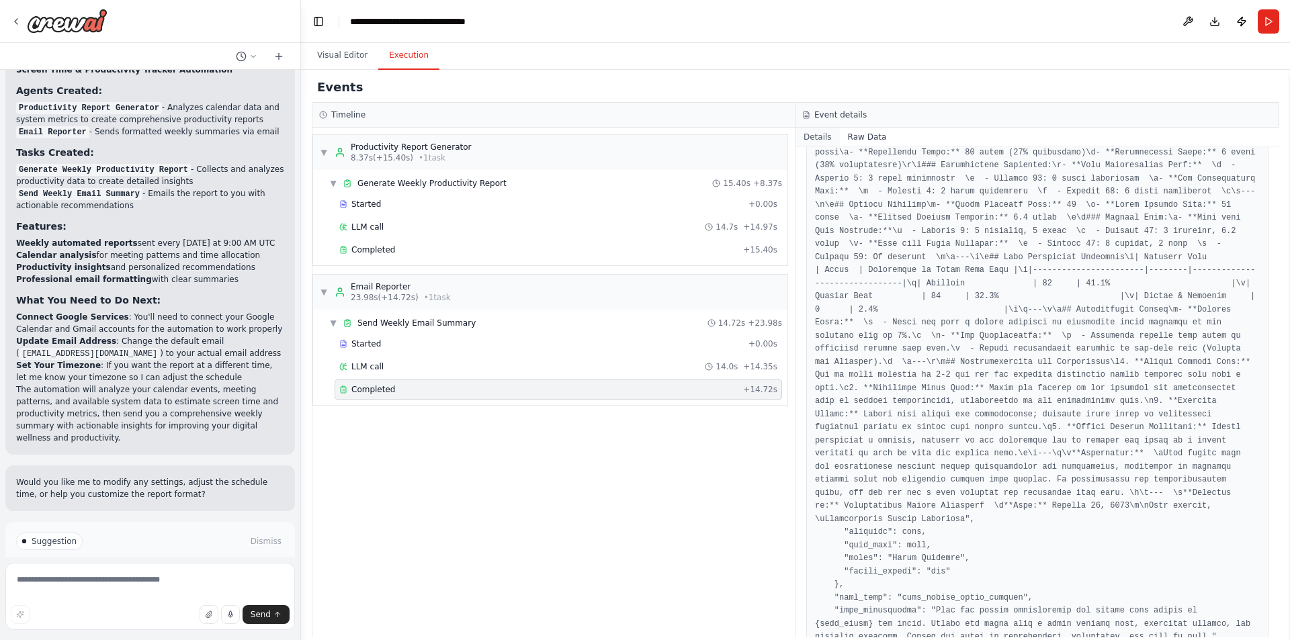
click at [825, 140] on button "Details" at bounding box center [818, 137] width 44 height 19
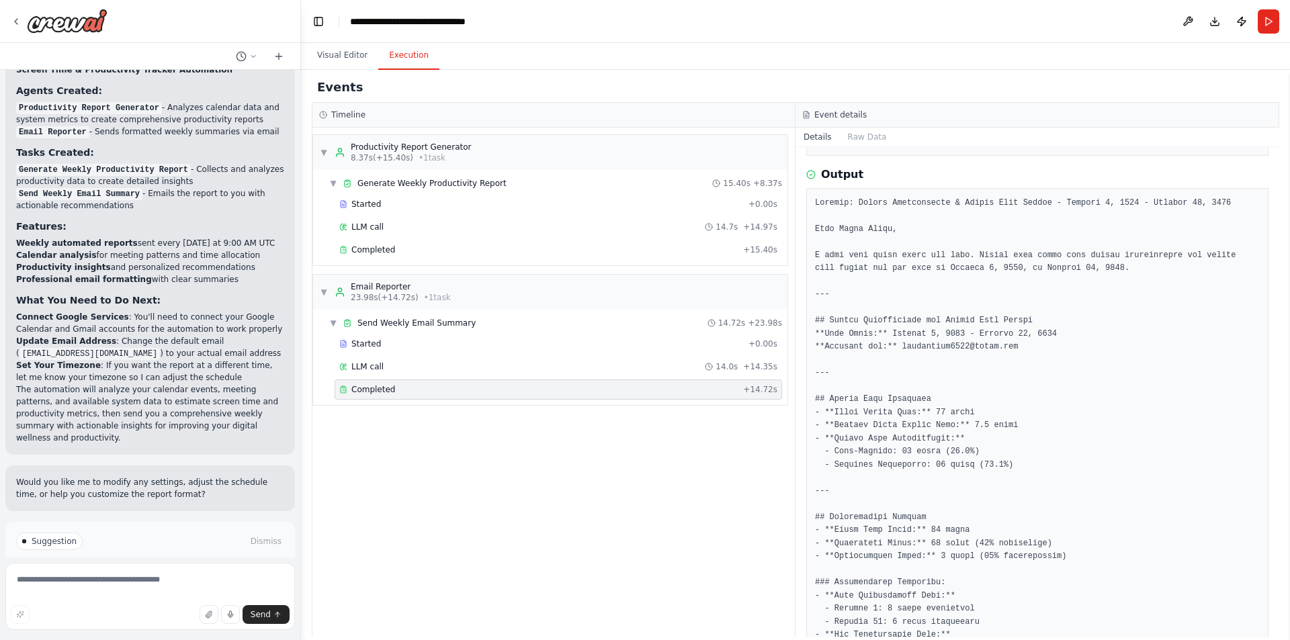
scroll to position [134, 0]
